Goal: Navigation & Orientation: Find specific page/section

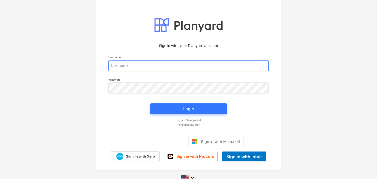
click at [157, 63] on input "email" at bounding box center [188, 65] width 160 height 11
type input "[PERSON_NAME][EMAIL_ADDRESS][PERSON_NAME][DOMAIN_NAME]"
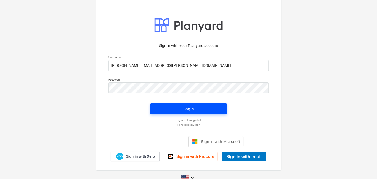
click at [186, 109] on div "Login" at bounding box center [188, 109] width 10 height 7
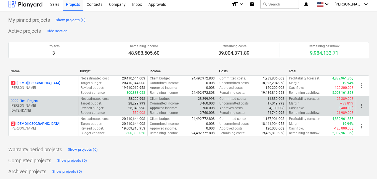
scroll to position [3, 0]
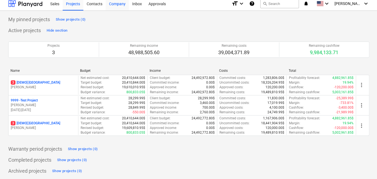
click at [114, 5] on div "Company" at bounding box center [117, 3] width 23 height 14
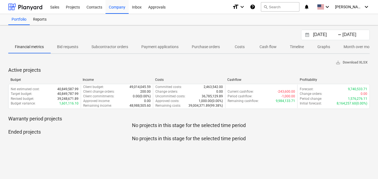
click at [109, 47] on p "Subcontractor orders" at bounding box center [110, 47] width 37 height 6
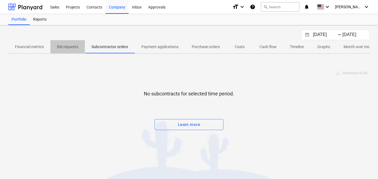
click at [65, 48] on p "Bid requests" at bounding box center [67, 47] width 21 height 6
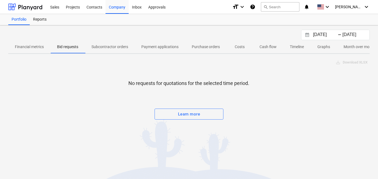
click at [155, 45] on p "Payment applications" at bounding box center [159, 47] width 37 height 6
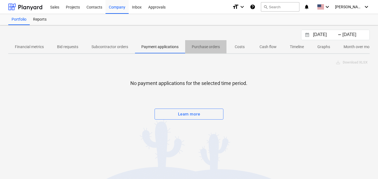
click at [214, 45] on p "Purchase orders" at bounding box center [206, 47] width 28 height 6
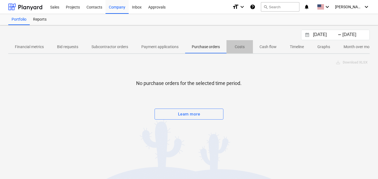
click at [240, 45] on p "Costs" at bounding box center [239, 47] width 13 height 6
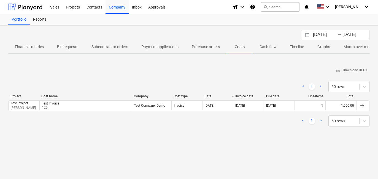
click at [259, 45] on span "Cash flow" at bounding box center [268, 46] width 30 height 9
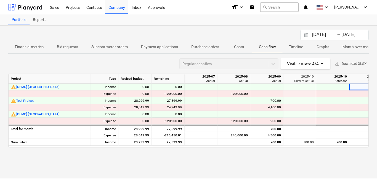
scroll to position [0, 14]
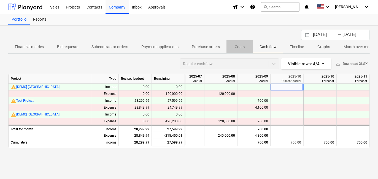
click at [238, 50] on span "Costs" at bounding box center [240, 46] width 26 height 9
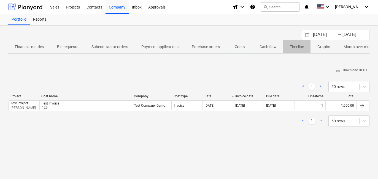
click at [291, 49] on p "Timeline" at bounding box center [297, 47] width 14 height 6
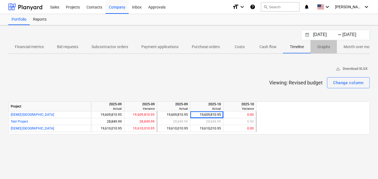
click at [322, 48] on p "Graphs" at bounding box center [323, 47] width 13 height 6
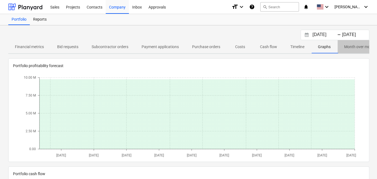
click at [345, 48] on p "Month over month" at bounding box center [360, 47] width 32 height 6
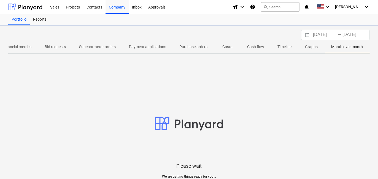
scroll to position [0, 12]
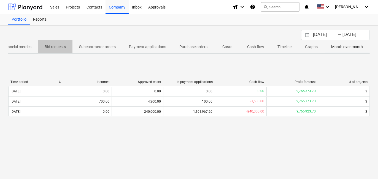
click at [53, 47] on p "Bid requests" at bounding box center [55, 47] width 21 height 6
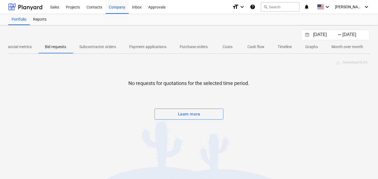
click at [25, 48] on p "Financial metrics" at bounding box center [17, 47] width 29 height 6
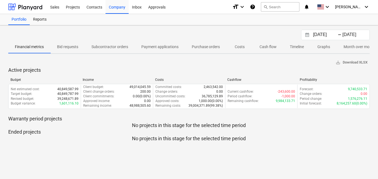
click at [60, 48] on p "Bid requests" at bounding box center [67, 47] width 21 height 6
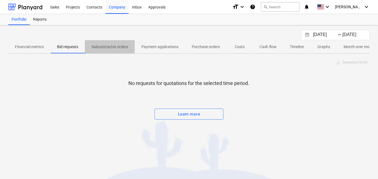
click at [108, 44] on p "Subcontractor orders" at bounding box center [110, 47] width 37 height 6
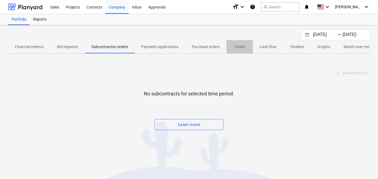
click at [247, 49] on span "Costs" at bounding box center [240, 46] width 26 height 9
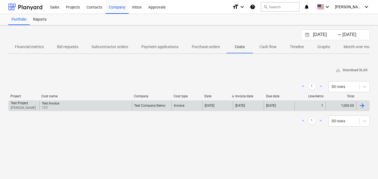
click at [73, 106] on div "Test Invoice 125" at bounding box center [85, 105] width 93 height 9
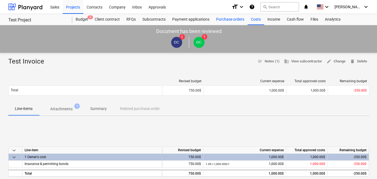
click at [228, 18] on div "Purchase orders" at bounding box center [230, 19] width 35 height 11
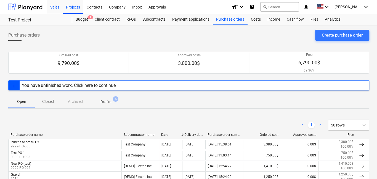
click at [54, 9] on div "Sales" at bounding box center [55, 7] width 16 height 14
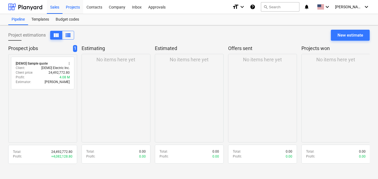
click at [74, 7] on div "Projects" at bounding box center [73, 7] width 21 height 14
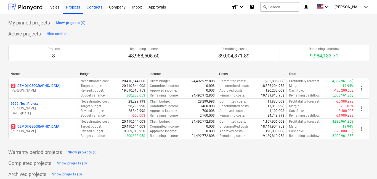
click at [96, 5] on div "Contacts" at bounding box center [94, 7] width 22 height 14
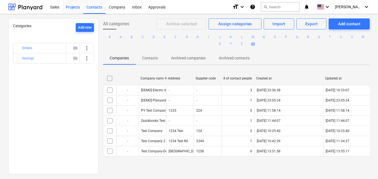
click at [74, 5] on div "Projects" at bounding box center [73, 7] width 21 height 14
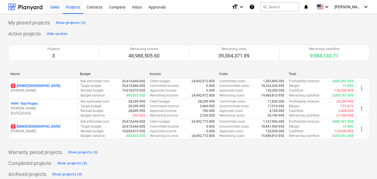
click at [58, 8] on div "Sales" at bounding box center [55, 7] width 16 height 14
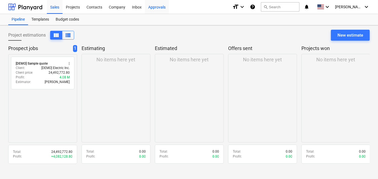
click at [163, 8] on div "Approvals" at bounding box center [157, 7] width 24 height 14
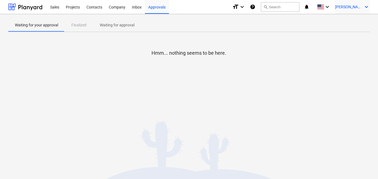
click at [367, 7] on icon "keyboard_arrow_down" at bounding box center [366, 7] width 7 height 7
click at [248, 7] on div at bounding box center [189, 89] width 378 height 179
click at [246, 7] on icon "keyboard_arrow_down" at bounding box center [242, 7] width 7 height 7
click at [248, 7] on div at bounding box center [189, 89] width 378 height 179
click at [51, 6] on div "Sales" at bounding box center [55, 7] width 16 height 14
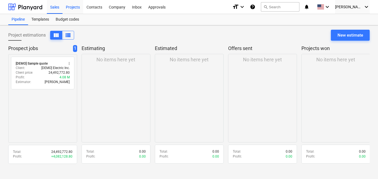
click at [72, 6] on div "Projects" at bounding box center [73, 7] width 21 height 14
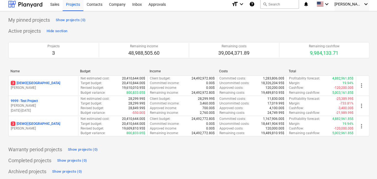
scroll to position [3, 0]
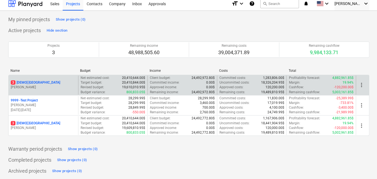
click at [37, 82] on p "3 [DEMO] [GEOGRAPHIC_DATA]" at bounding box center [35, 83] width 49 height 5
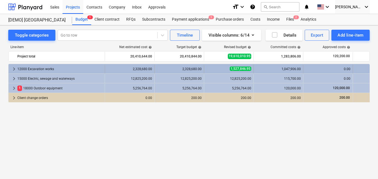
click at [12, 69] on span "keyboard_arrow_right" at bounding box center [14, 69] width 7 height 7
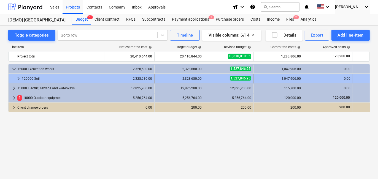
click at [17, 77] on span "keyboard_arrow_right" at bounding box center [18, 79] width 7 height 7
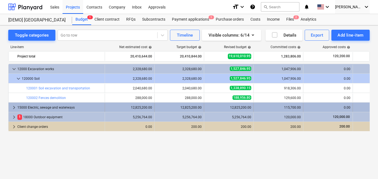
click at [14, 109] on span "keyboard_arrow_right" at bounding box center [14, 107] width 7 height 7
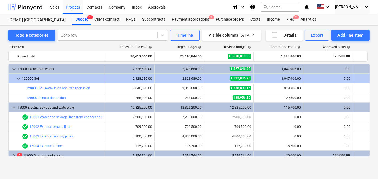
scroll to position [13, 0]
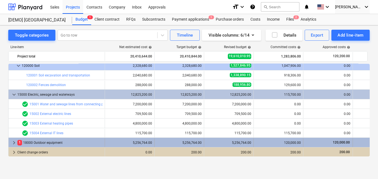
click at [14, 141] on span "keyboard_arrow_right" at bounding box center [14, 143] width 7 height 7
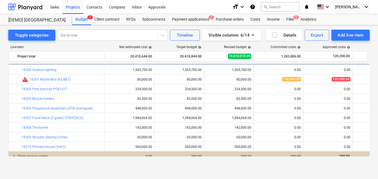
scroll to position [100, 0]
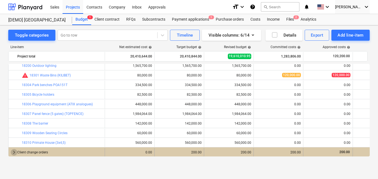
click at [13, 151] on span "keyboard_arrow_right" at bounding box center [14, 152] width 7 height 7
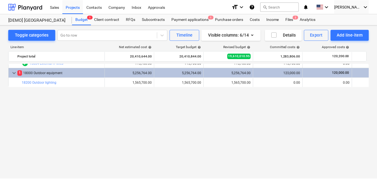
scroll to position [0, 0]
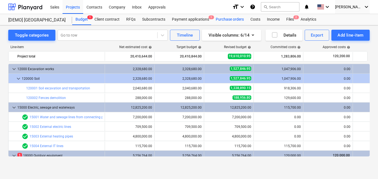
click at [232, 19] on div "Purchase orders" at bounding box center [230, 19] width 35 height 11
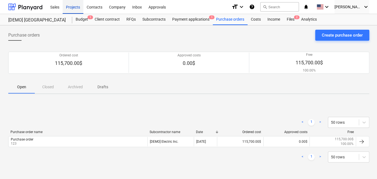
click at [77, 8] on div "Projects" at bounding box center [73, 7] width 21 height 14
